Goal: Task Accomplishment & Management: Manage account settings

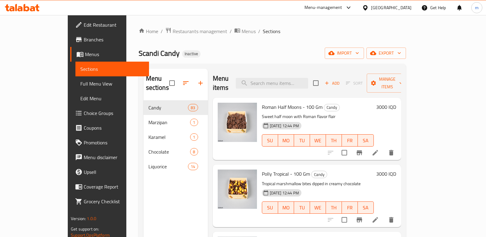
scroll to position [628, 0]
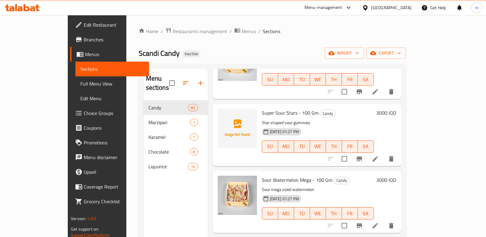
click at [22, 3] on div at bounding box center [22, 8] width 44 height 12
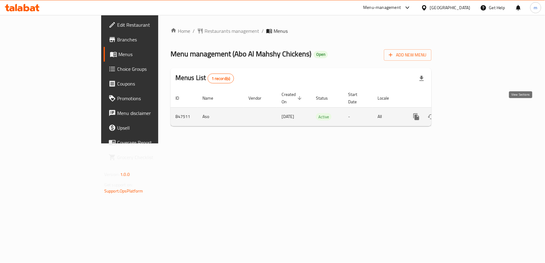
click at [465, 114] on icon "enhanced table" at bounding box center [460, 116] width 7 height 7
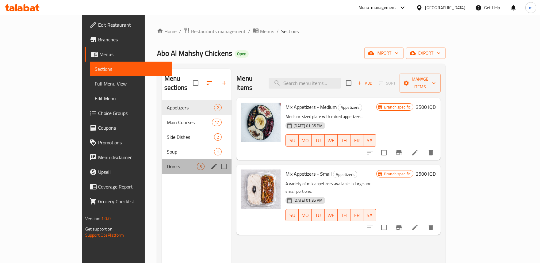
click at [162, 159] on div "Drinks 3" at bounding box center [197, 166] width 70 height 15
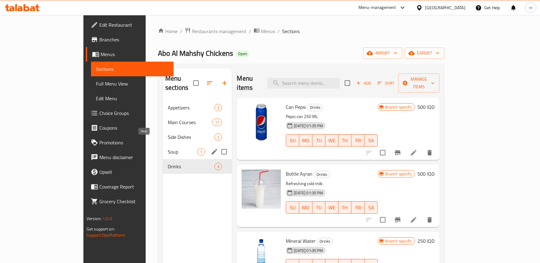
click at [168, 148] on span "Soup" at bounding box center [182, 151] width 29 height 7
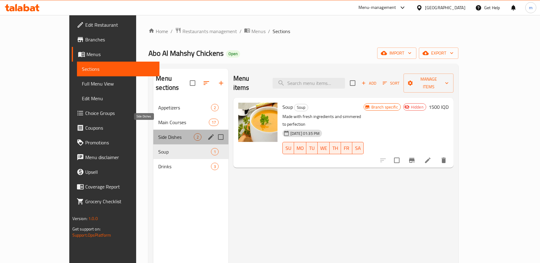
click at [158, 133] on span "Side Dishes" at bounding box center [175, 136] width 35 height 7
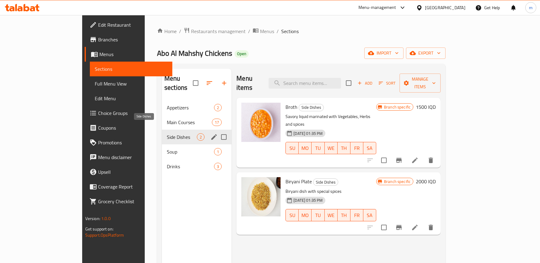
click at [167, 119] on span "Main Courses" at bounding box center [189, 122] width 45 height 7
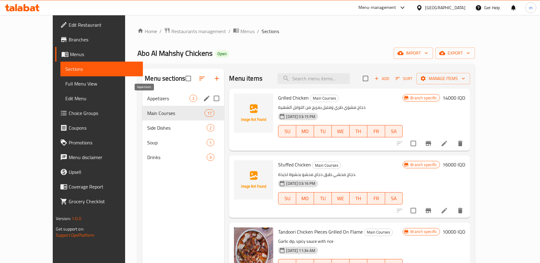
click at [142, 94] on div "Appetizers 2" at bounding box center [183, 98] width 82 height 15
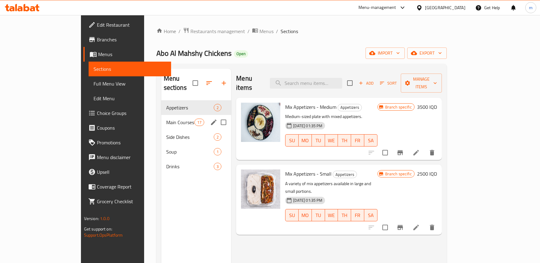
click at [161, 115] on div "Main Courses 17" at bounding box center [196, 122] width 70 height 15
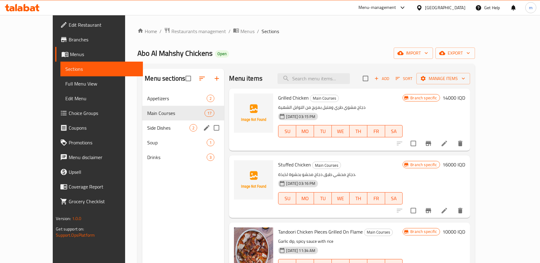
click at [142, 121] on div "Side Dishes 2" at bounding box center [183, 128] width 82 height 15
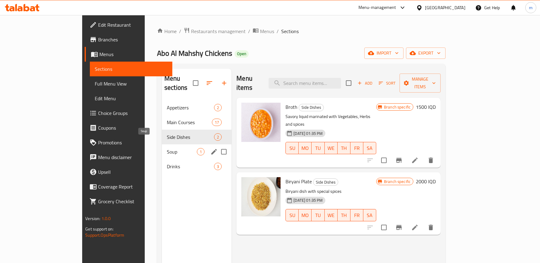
click at [167, 148] on span "Soup" at bounding box center [182, 151] width 30 height 7
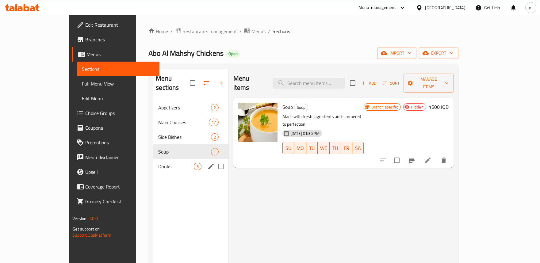
click at [153, 159] on div "Drinks 3" at bounding box center [190, 166] width 75 height 15
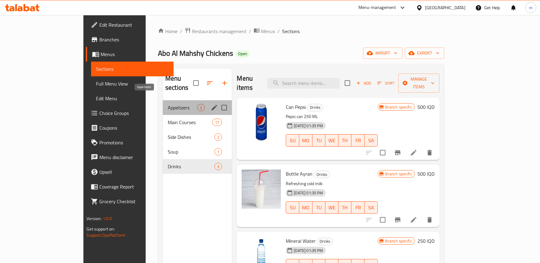
click at [168, 104] on span "Appetizers" at bounding box center [182, 107] width 29 height 7
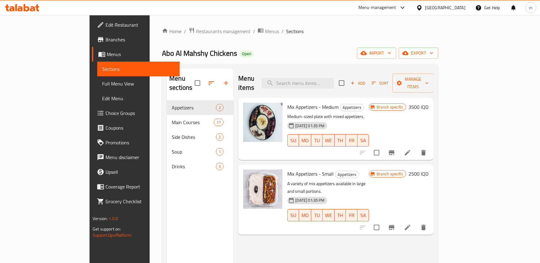
click at [102, 81] on span "Full Menu View" at bounding box center [138, 83] width 73 height 7
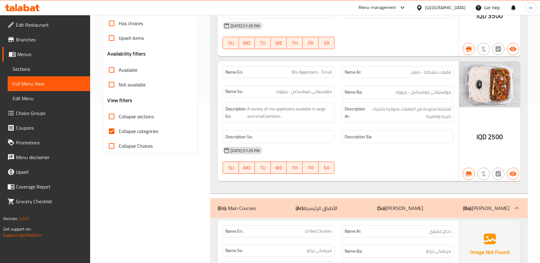
scroll to position [170, 0]
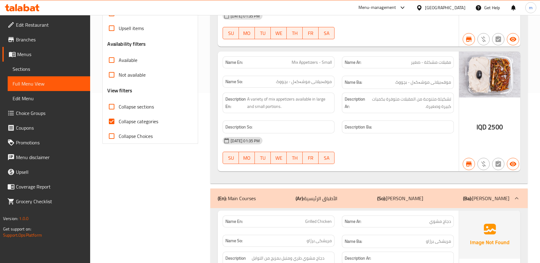
click at [141, 122] on span "Collapse categories" at bounding box center [139, 121] width 40 height 7
click at [119, 122] on input "Collapse categories" at bounding box center [111, 121] width 15 height 15
checkbox input "false"
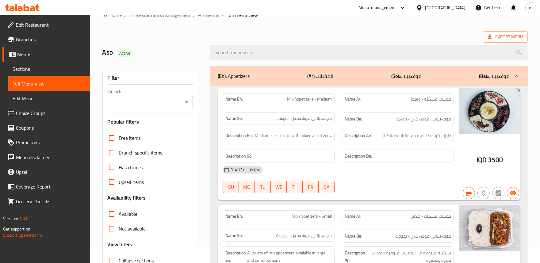
scroll to position [0, 0]
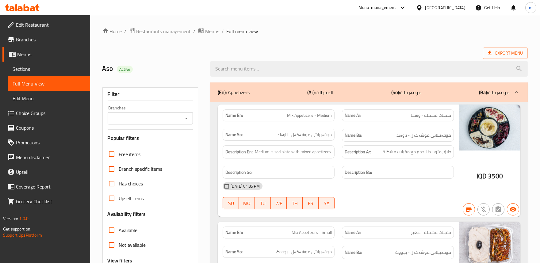
click at [39, 37] on span "Branches" at bounding box center [50, 39] width 69 height 7
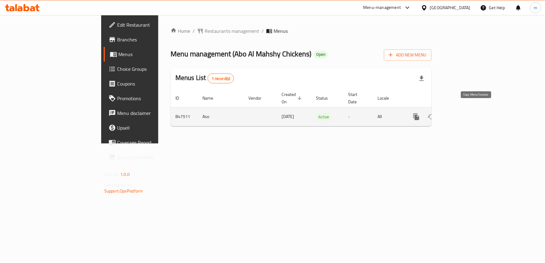
click at [419, 114] on icon "more" at bounding box center [417, 117] width 6 height 7
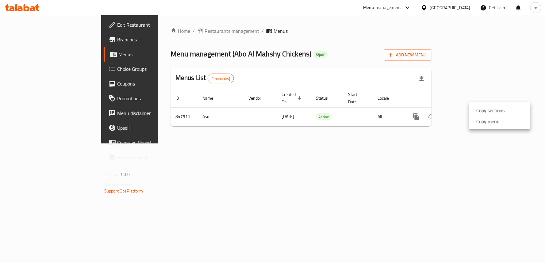
click at [504, 121] on li "Copy menu" at bounding box center [499, 121] width 61 height 11
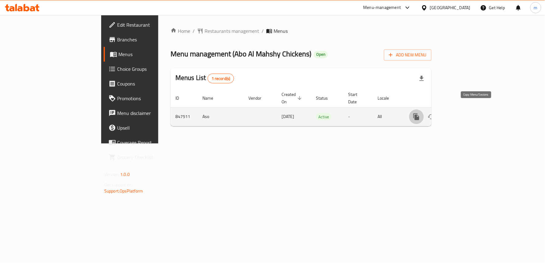
click at [419, 114] on icon "more" at bounding box center [417, 117] width 6 height 7
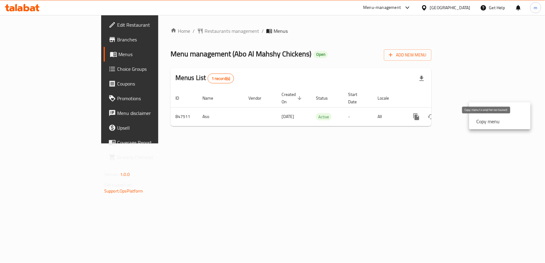
click at [484, 122] on strong "Copy menu" at bounding box center [488, 121] width 23 height 7
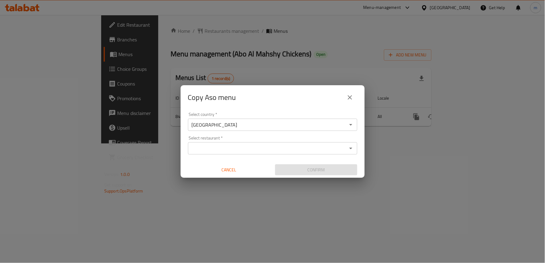
click at [213, 145] on input "Select restaurant   *" at bounding box center [268, 148] width 156 height 9
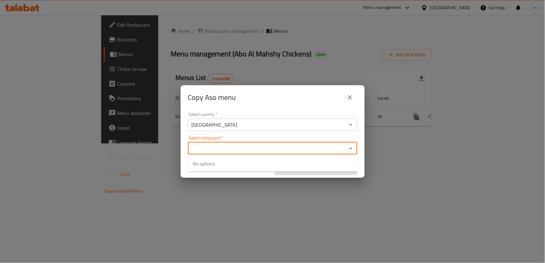
paste input "Abo Al Mahshy Chickens"
type input "Abo Al Mahshy Chickens"
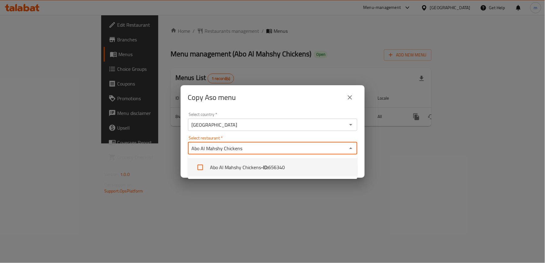
click at [201, 168] on input "checkbox" at bounding box center [200, 167] width 15 height 15
checkbox input "true"
click at [277, 135] on div "Select country   * Iraq Select country * Select restaurant   * Abo Al Mahshy Ch…" at bounding box center [273, 144] width 184 height 68
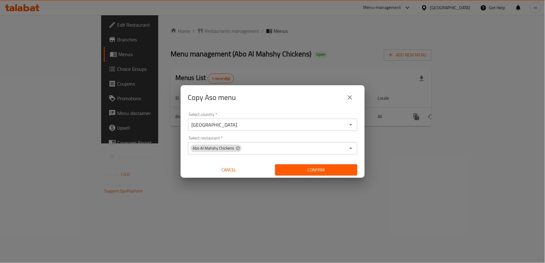
click at [323, 171] on span "Confirm" at bounding box center [316, 170] width 72 height 8
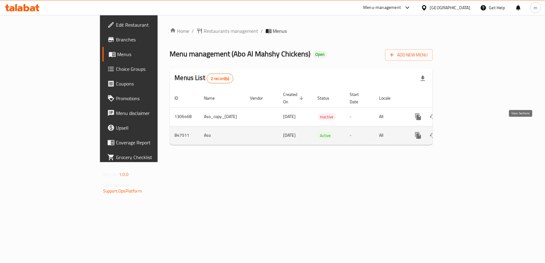
click at [466, 132] on icon "enhanced table" at bounding box center [462, 135] width 7 height 7
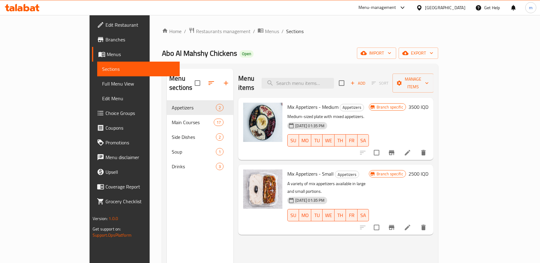
click at [102, 81] on span "Full Menu View" at bounding box center [138, 83] width 73 height 7
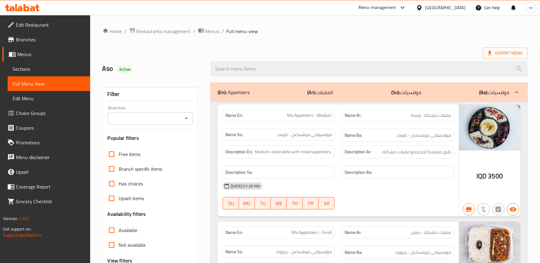
scroll to position [114, 0]
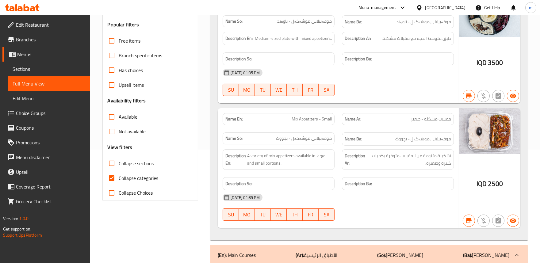
click at [134, 176] on span "Collapse categories" at bounding box center [139, 178] width 40 height 7
click at [119, 176] on input "Collapse categories" at bounding box center [111, 178] width 15 height 15
checkbox input "false"
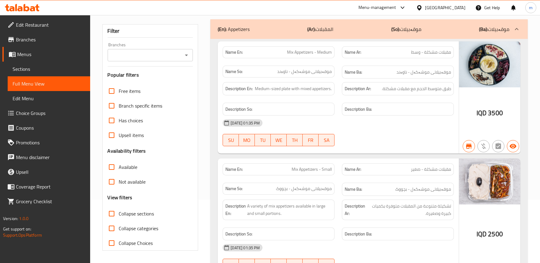
scroll to position [0, 0]
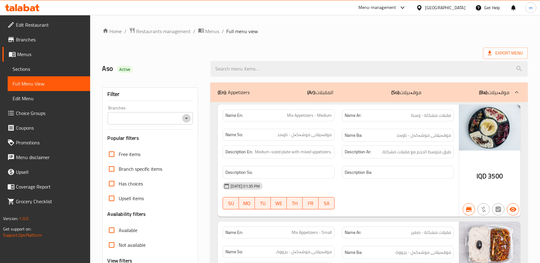
click at [188, 115] on icon "Open" at bounding box center [186, 118] width 7 height 7
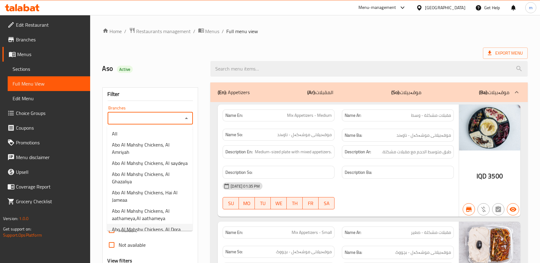
click at [176, 226] on span "Abo Al Mahshy Chickens, Al Dora" at bounding box center [146, 229] width 69 height 7
type input "Abo Al Mahshy Chickens, Al Dora"
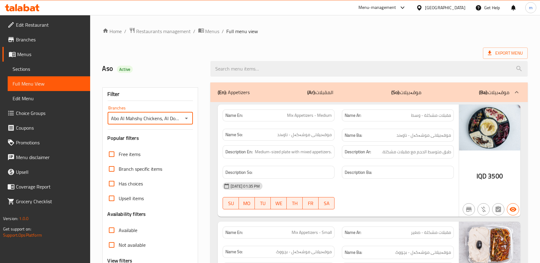
click at [44, 39] on span "Branches" at bounding box center [50, 39] width 69 height 7
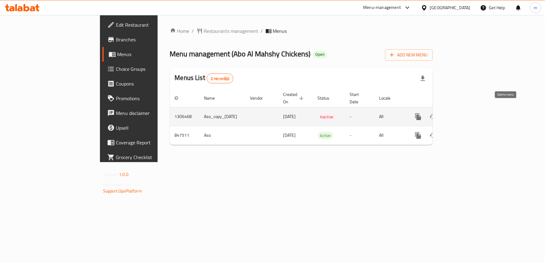
click at [452, 113] on icon "enhanced table" at bounding box center [447, 116] width 7 height 7
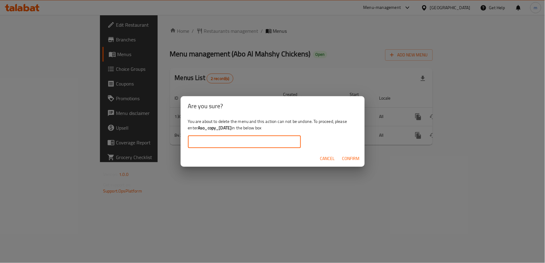
click at [249, 140] on input "text" at bounding box center [244, 142] width 113 height 12
click at [253, 136] on input "text" at bounding box center [244, 142] width 113 height 12
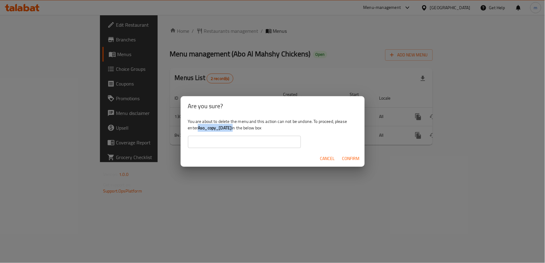
drag, startPoint x: 200, startPoint y: 126, endPoint x: 244, endPoint y: 126, distance: 43.6
click at [244, 126] on div "You are about to delete the menu and this action can not be undone. To proceed,…" at bounding box center [273, 133] width 184 height 34
copy div "Aso_copy_19/08/2025"
click at [245, 140] on input "text" at bounding box center [244, 142] width 113 height 12
paste input "Aso_copy_19/08/2025"
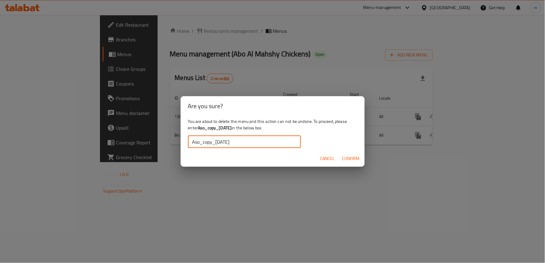
type input "Aso_copy_[DATE]"
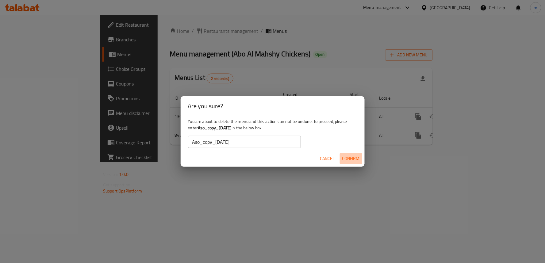
click at [357, 157] on span "Confirm" at bounding box center [350, 159] width 17 height 8
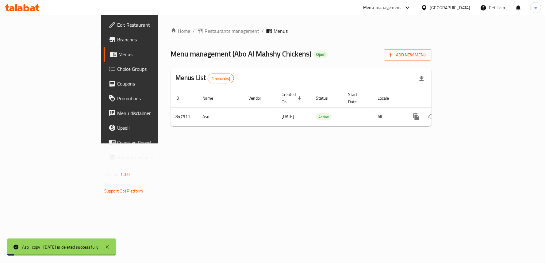
click at [412, 144] on div "Home / Restaurants management / Menus Menu management ( Abo Al Mahshy Chickens …" at bounding box center [301, 79] width 286 height 129
click at [117, 36] on span "Branches" at bounding box center [152, 39] width 70 height 7
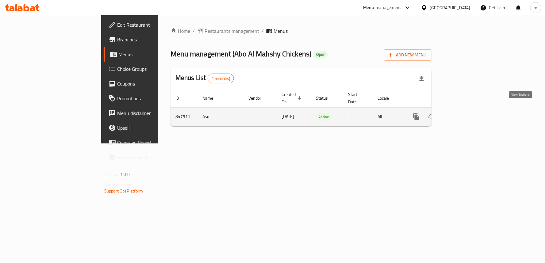
click at [465, 113] on icon "enhanced table" at bounding box center [460, 116] width 7 height 7
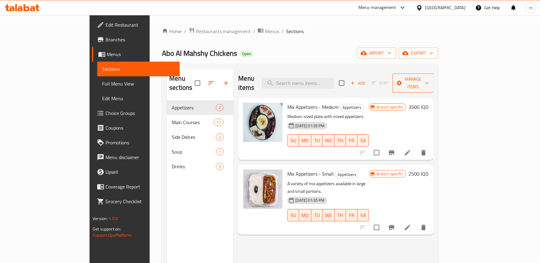
click at [429, 79] on span "Manage items" at bounding box center [413, 82] width 31 height 15
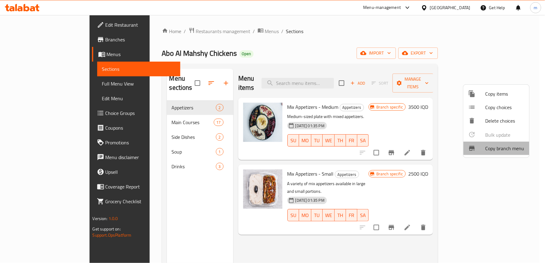
click at [500, 148] on span "Copy branch menu" at bounding box center [505, 148] width 39 height 7
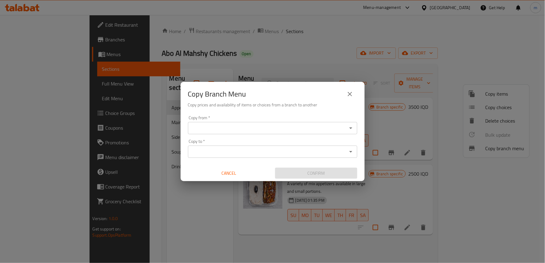
click at [302, 130] on input "Copy from   *" at bounding box center [268, 128] width 156 height 9
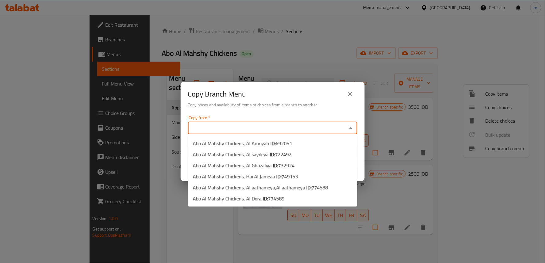
paste input "Abo Al Mahshy Chickens, Hai Al Jameaa"
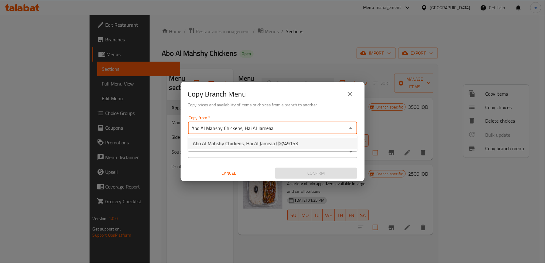
click at [293, 141] on span "749153" at bounding box center [290, 143] width 17 height 9
type input "Abo Al Mahshy Chickens, Hai Al Jameaa"
click at [291, 151] on input "Copy to   *" at bounding box center [268, 152] width 156 height 9
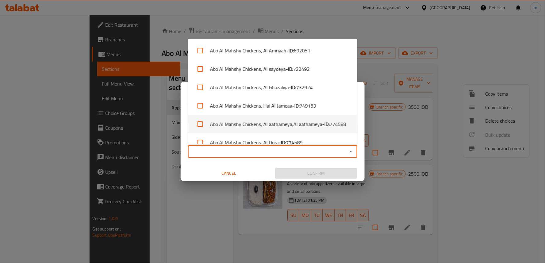
scroll to position [10, 0]
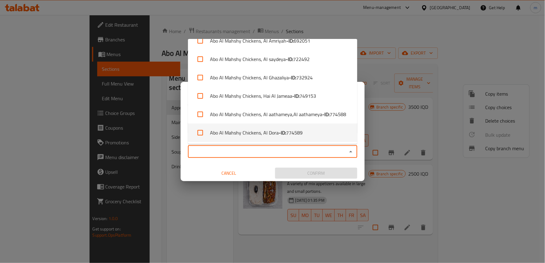
click at [285, 131] on b "- ID:" at bounding box center [282, 132] width 7 height 7
checkbox input "true"
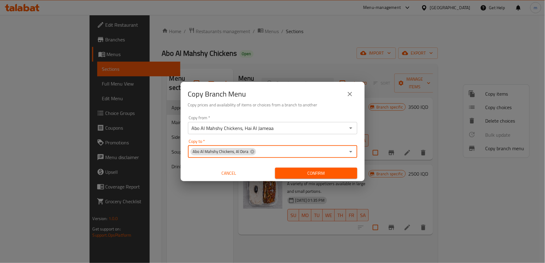
click at [258, 153] on input "Copy to   *" at bounding box center [301, 152] width 89 height 9
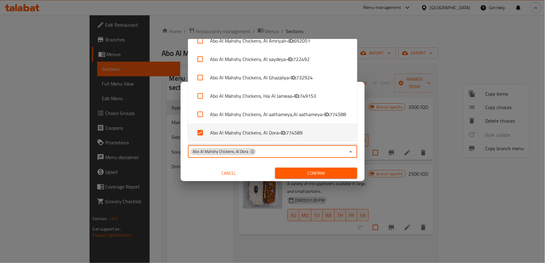
click at [267, 160] on div "Copy from   * Abo Al Mahshy Chickens, Hai Al Jameaa Copy from * Copy to   * Abo…" at bounding box center [273, 147] width 184 height 68
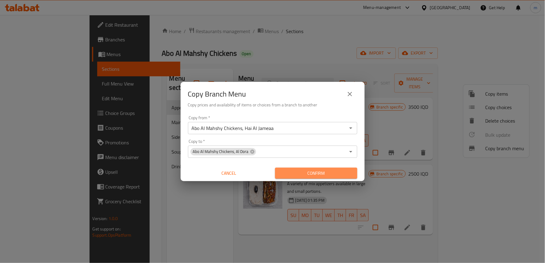
click at [306, 173] on span "Confirm" at bounding box center [316, 174] width 72 height 8
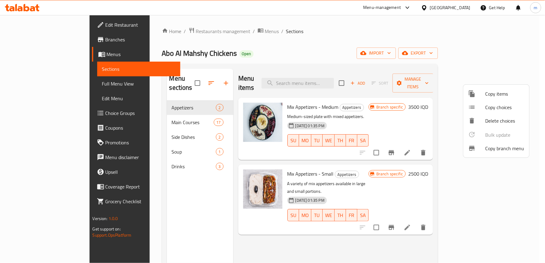
click at [45, 80] on div at bounding box center [272, 131] width 545 height 263
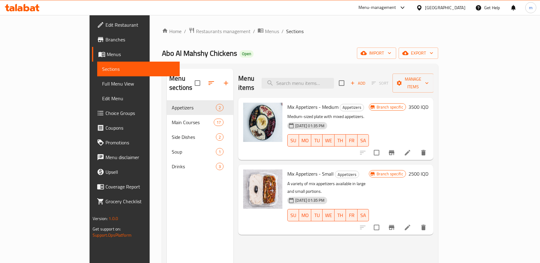
click at [102, 84] on span "Full Menu View" at bounding box center [138, 83] width 73 height 7
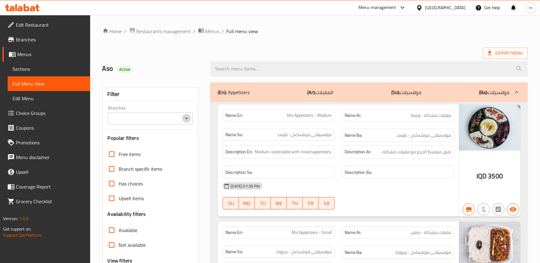
click at [186, 118] on icon "Open" at bounding box center [186, 119] width 3 height 2
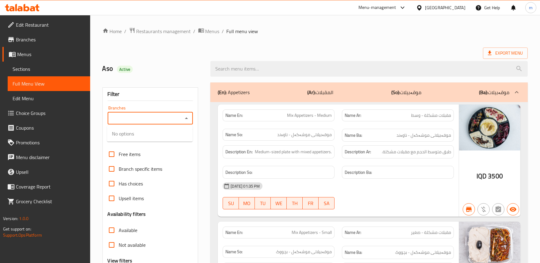
click at [188, 120] on icon "Close" at bounding box center [186, 118] width 7 height 7
click at [142, 118] on input "Branches" at bounding box center [146, 118] width 72 height 9
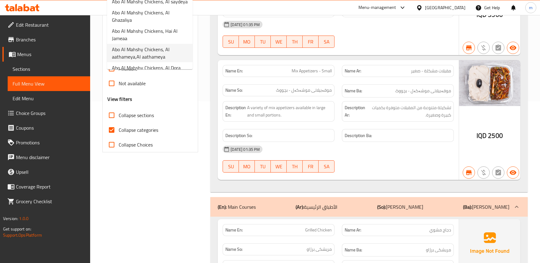
scroll to position [57, 0]
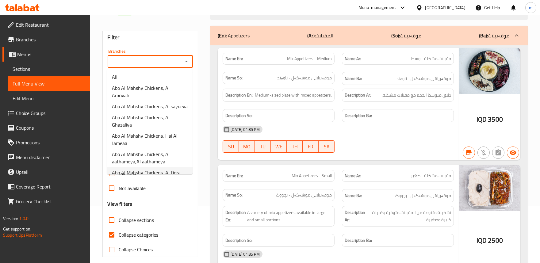
click at [163, 169] on span "Abo Al Mahshy Chickens, Al Dora" at bounding box center [146, 172] width 69 height 7
type input "Abo Al Mahshy Chickens, Al Dora"
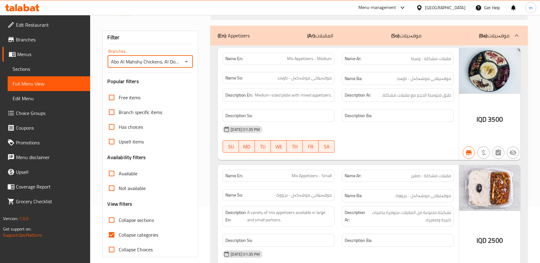
click at [128, 235] on span "Collapse categories" at bounding box center [139, 234] width 40 height 7
click at [119, 235] on input "Collapse categories" at bounding box center [111, 235] width 15 height 15
checkbox input "false"
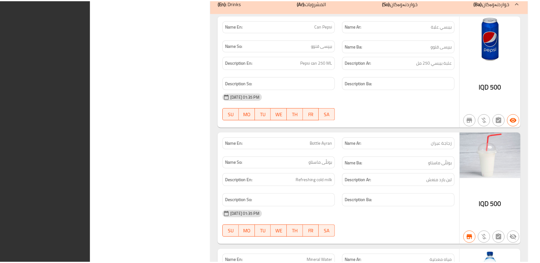
scroll to position [3147, 0]
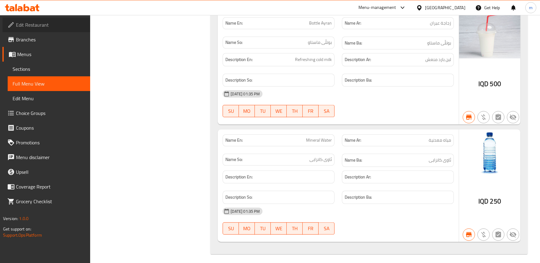
click at [42, 24] on span "Edit Restaurant" at bounding box center [50, 24] width 69 height 7
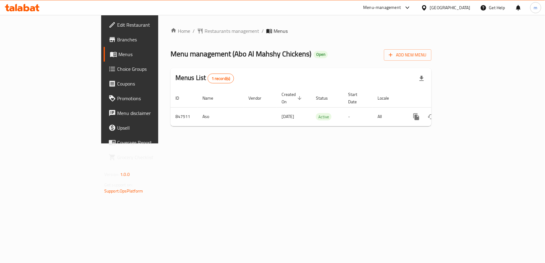
click at [117, 36] on span "Branches" at bounding box center [152, 39] width 70 height 7
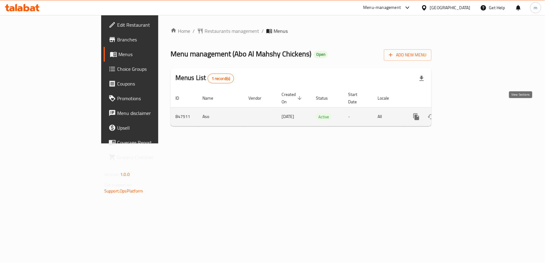
click at [465, 113] on icon "enhanced table" at bounding box center [460, 116] width 7 height 7
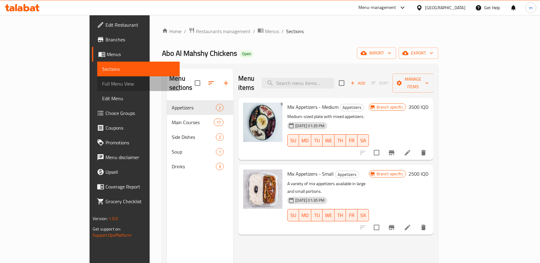
click at [102, 86] on span "Full Menu View" at bounding box center [138, 83] width 73 height 7
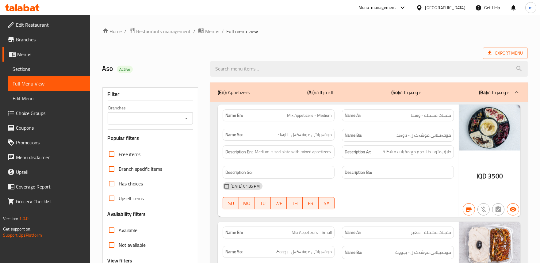
click at [187, 117] on icon "Open" at bounding box center [186, 118] width 7 height 7
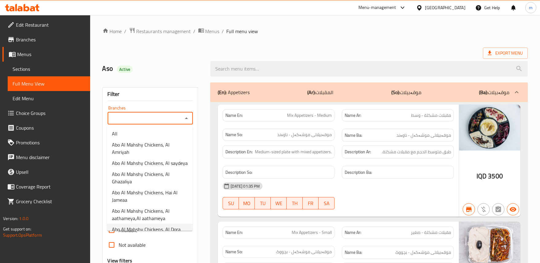
click at [154, 226] on span "Abo Al Mahshy Chickens, Al Dora" at bounding box center [146, 229] width 69 height 7
type input "Abo Al Mahshy Chickens, Al Dora"
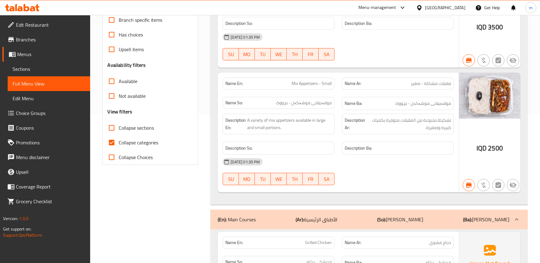
scroll to position [114, 0]
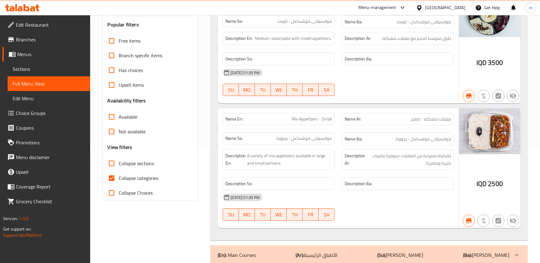
click at [136, 177] on span "Collapse categories" at bounding box center [139, 178] width 40 height 7
click at [119, 177] on input "Collapse categories" at bounding box center [111, 178] width 15 height 15
checkbox input "false"
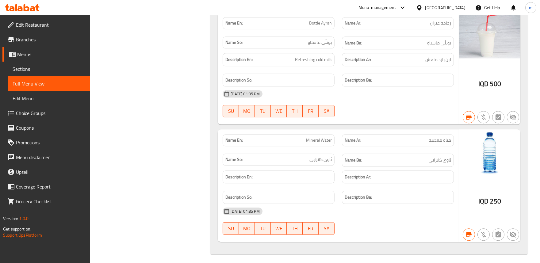
scroll to position [3147, 0]
